Goal: Information Seeking & Learning: Learn about a topic

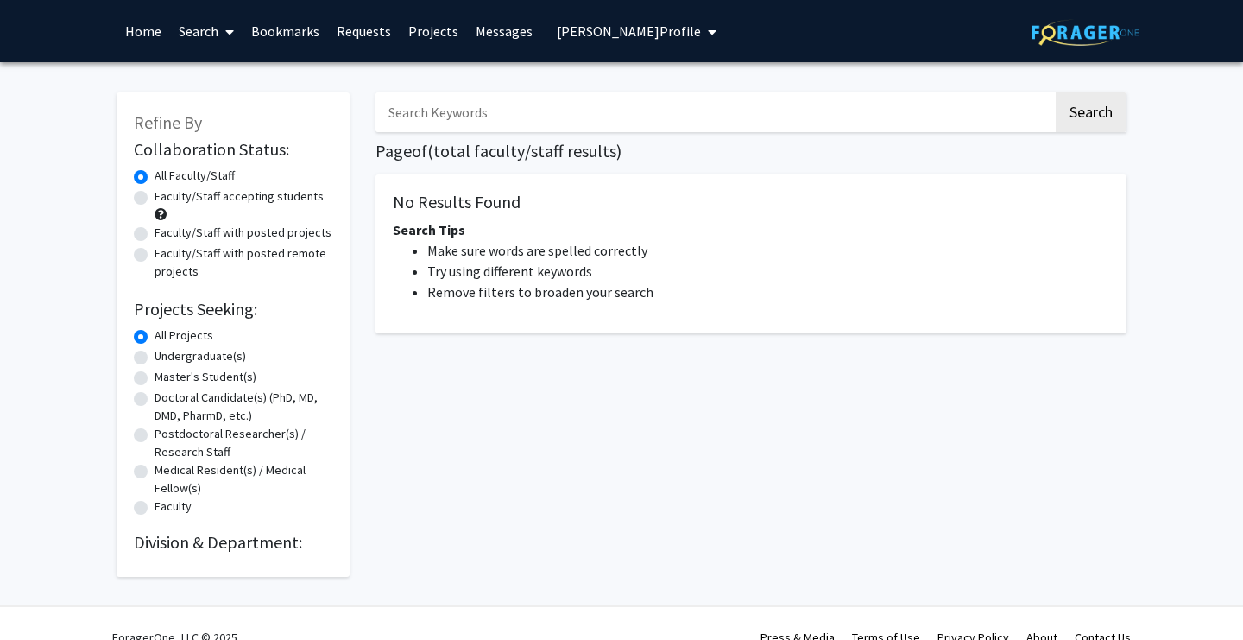
type input "protein"
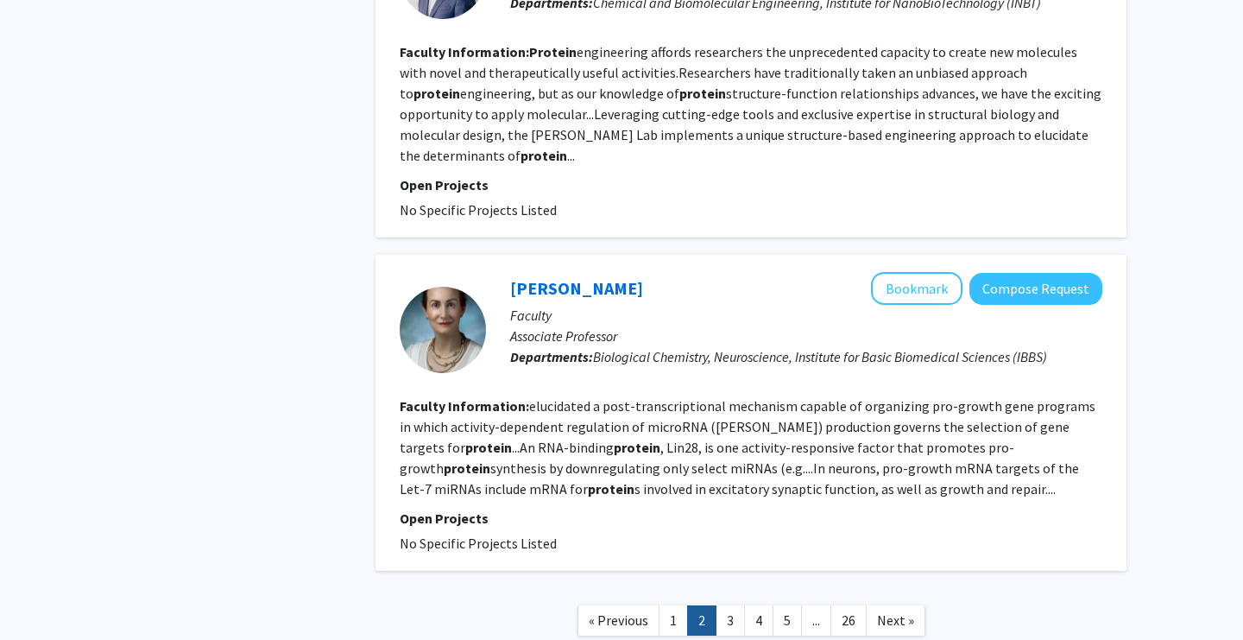
scroll to position [3267, 0]
click at [734, 606] on link "3" at bounding box center [730, 621] width 29 height 30
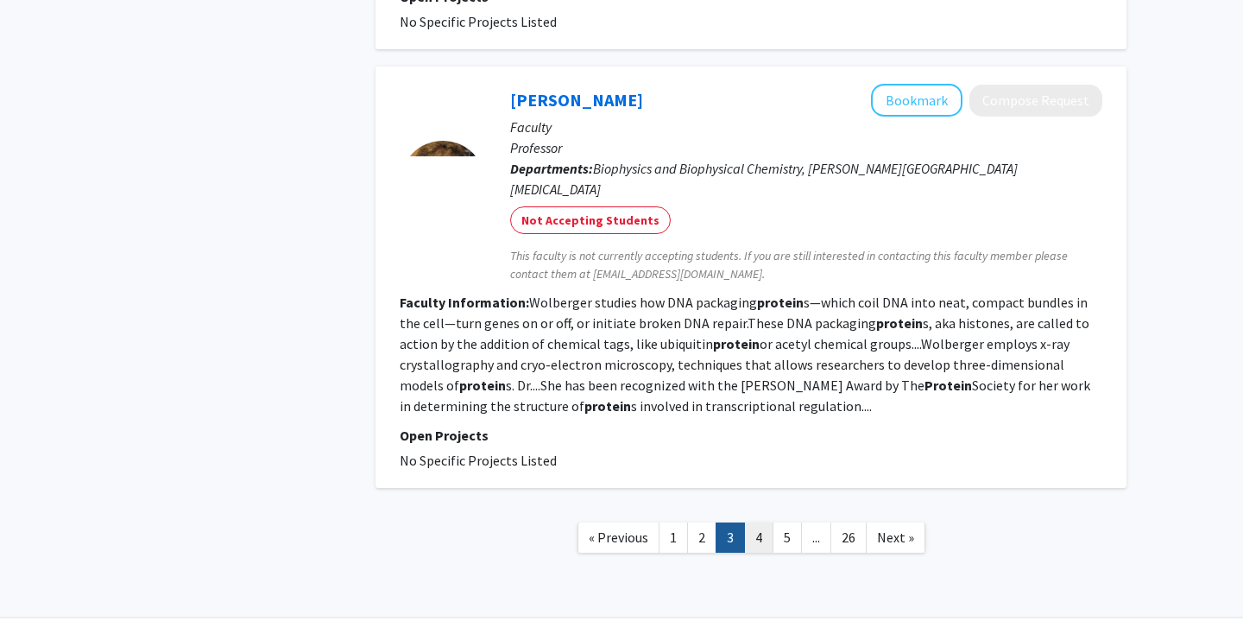
scroll to position [3011, 0]
click at [755, 523] on link "4" at bounding box center [758, 538] width 29 height 30
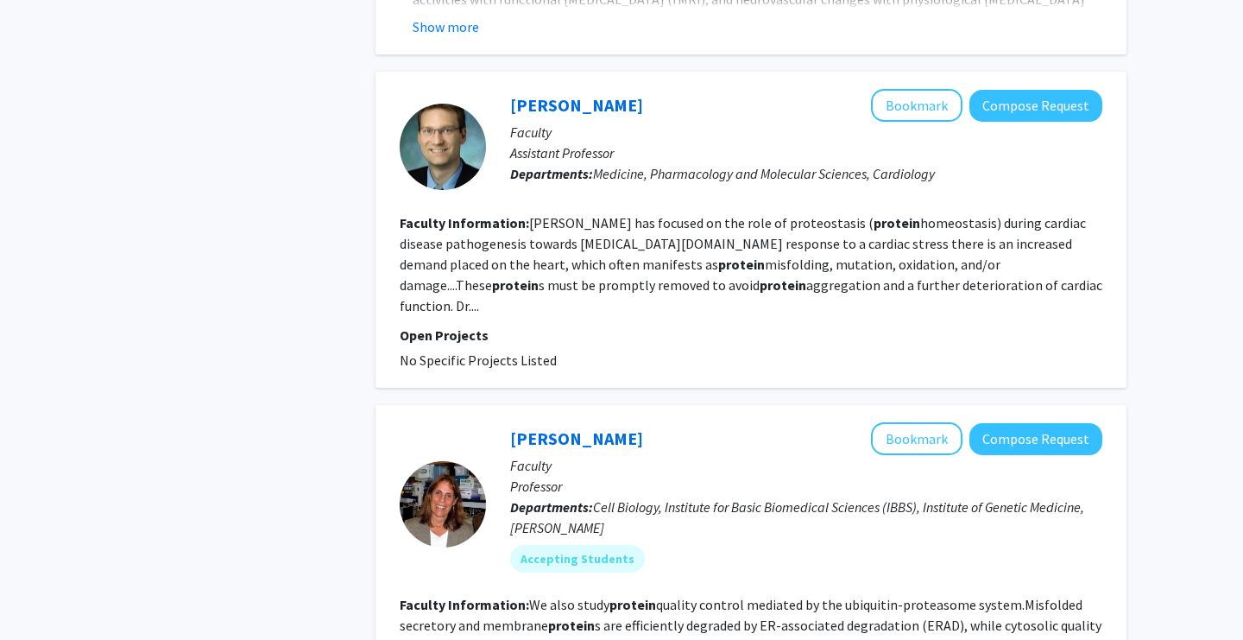
scroll to position [2029, 0]
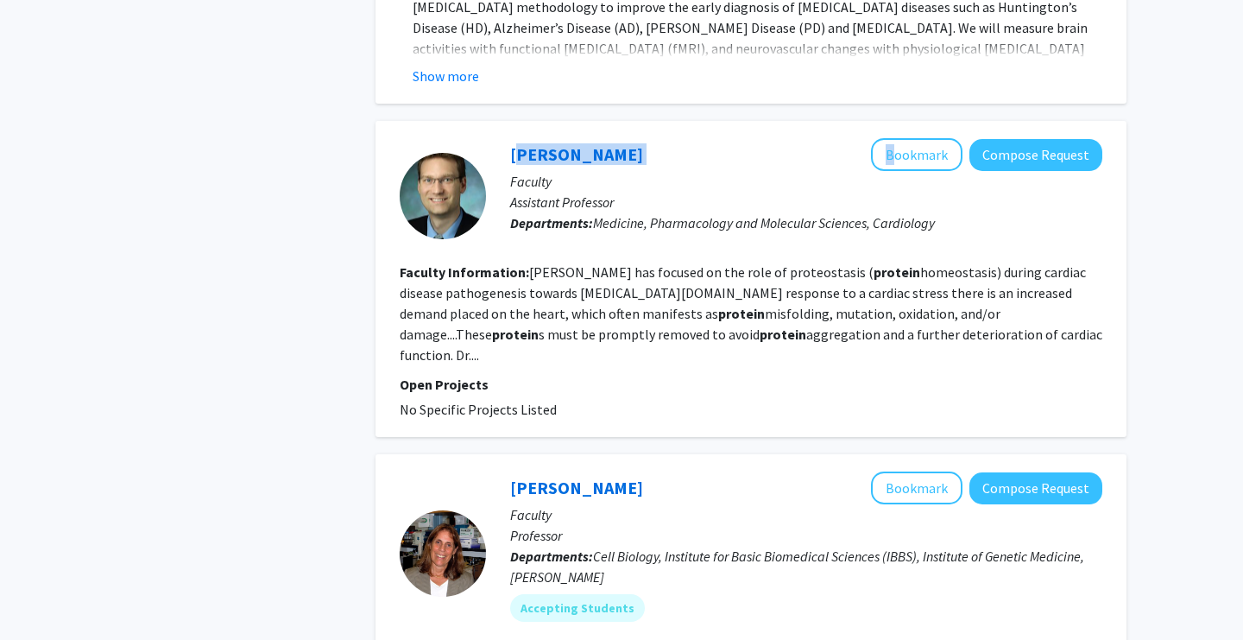
drag, startPoint x: 503, startPoint y: 137, endPoint x: 503, endPoint y: 116, distance: 21.6
click at [503, 121] on div "Mark Ranek Bookmark Compose Request Faculty Assistant Professor Departments: Me…" at bounding box center [750, 279] width 751 height 316
copy div "Mark Ranek"
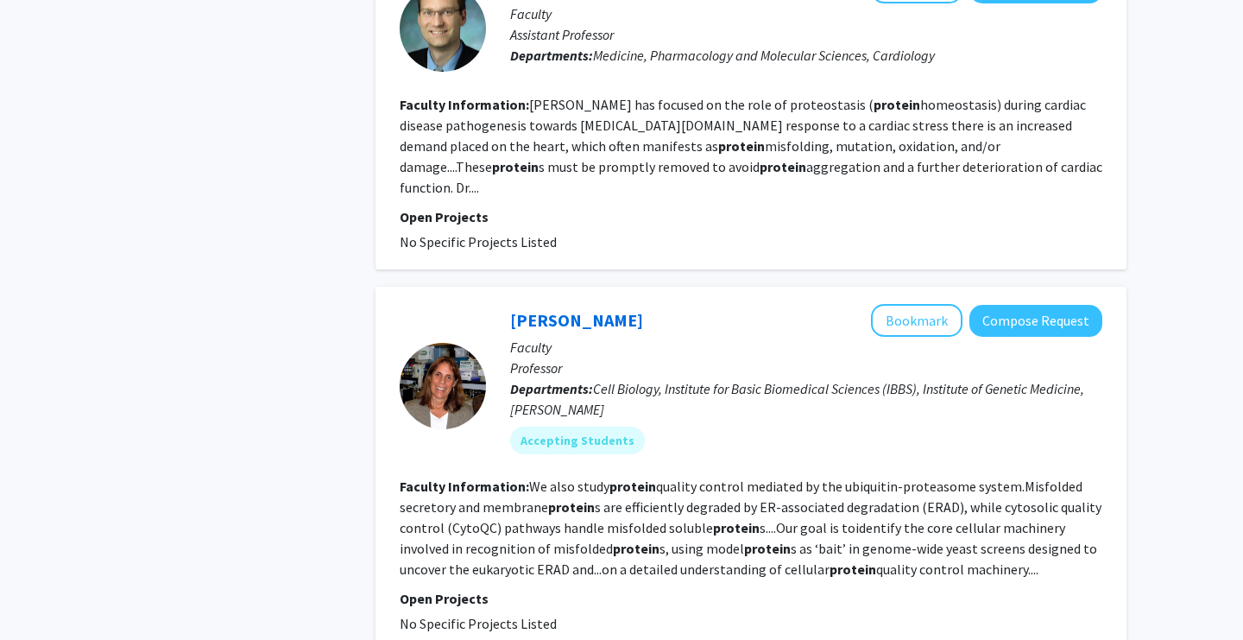
scroll to position [2202, 0]
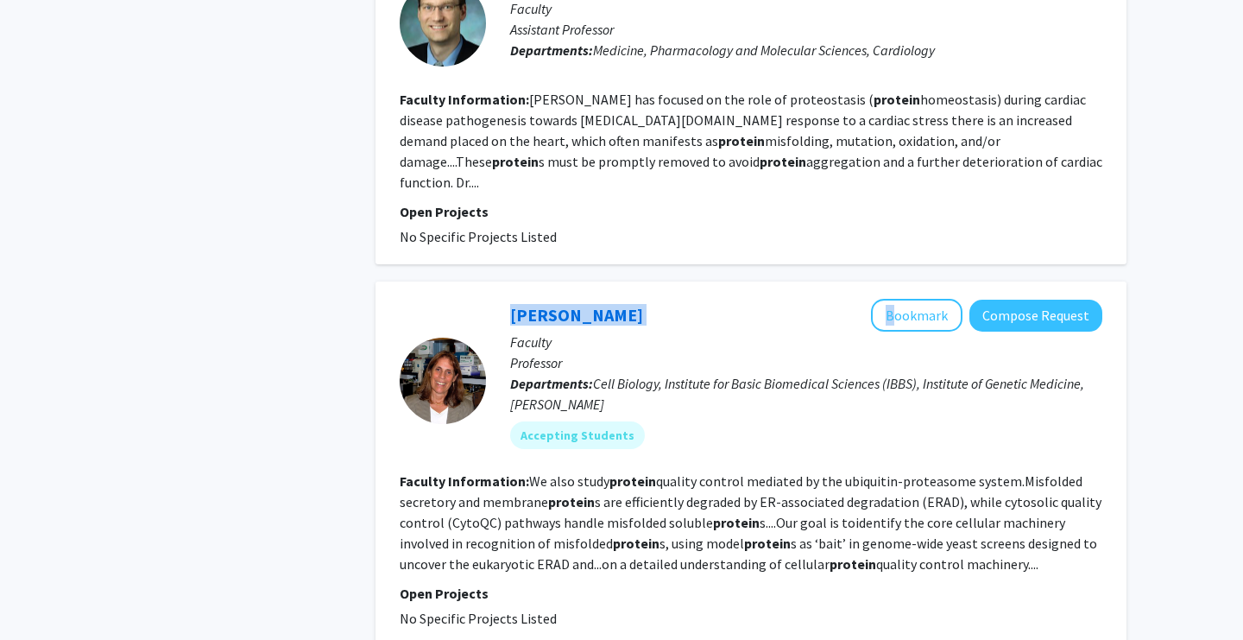
drag, startPoint x: 476, startPoint y: 275, endPoint x: 645, endPoint y: 272, distance: 168.3
click at [645, 299] on section "Susan Michaelis Bookmark Compose Request Faculty Professor Departments: Cell Bi…" at bounding box center [751, 380] width 703 height 163
copy section "Susan Michaelis"
